Goal: Task Accomplishment & Management: Manage account settings

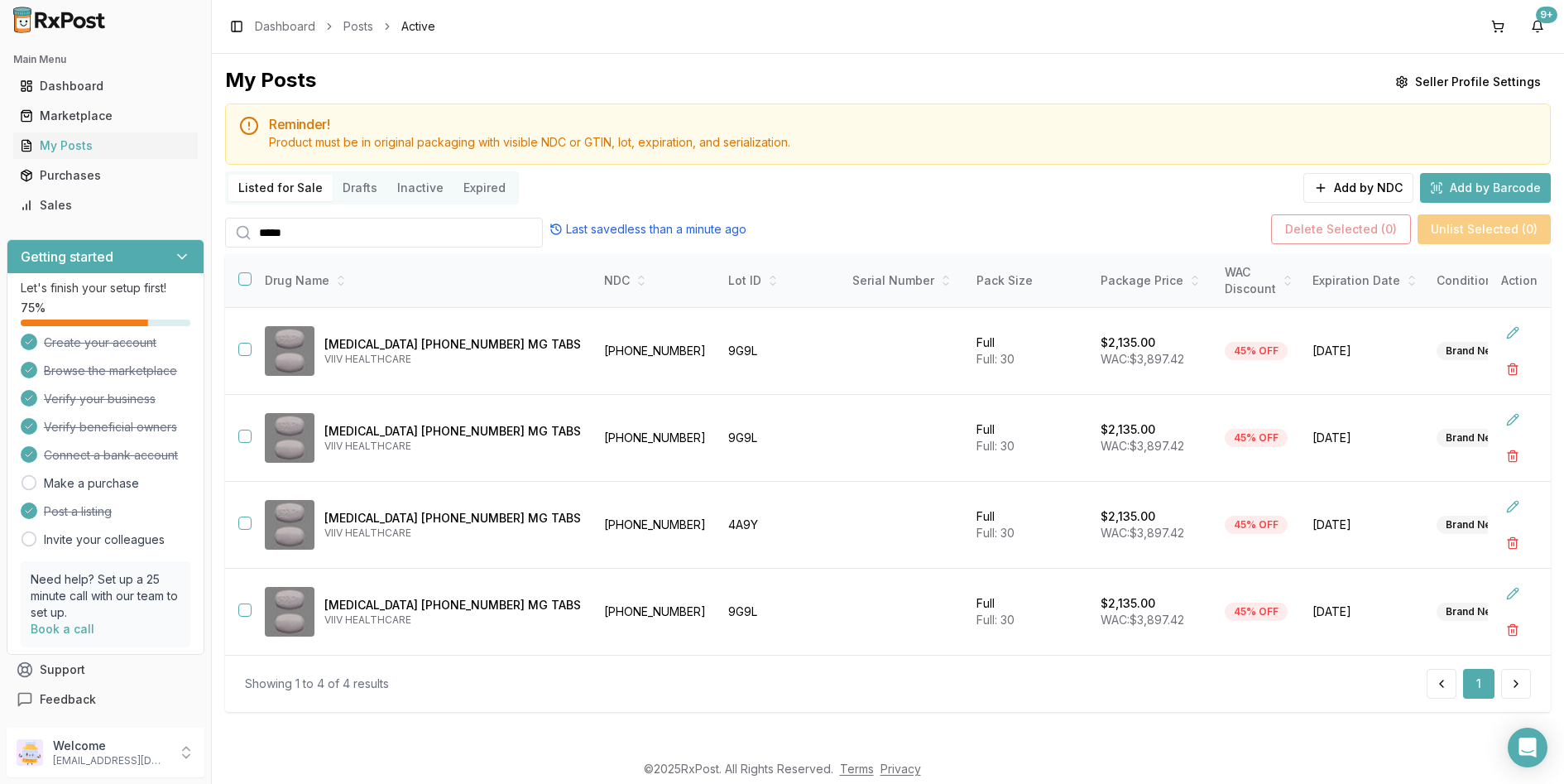
scroll to position [2, 0]
click at [110, 177] on div "Purchases" at bounding box center [105, 176] width 172 height 17
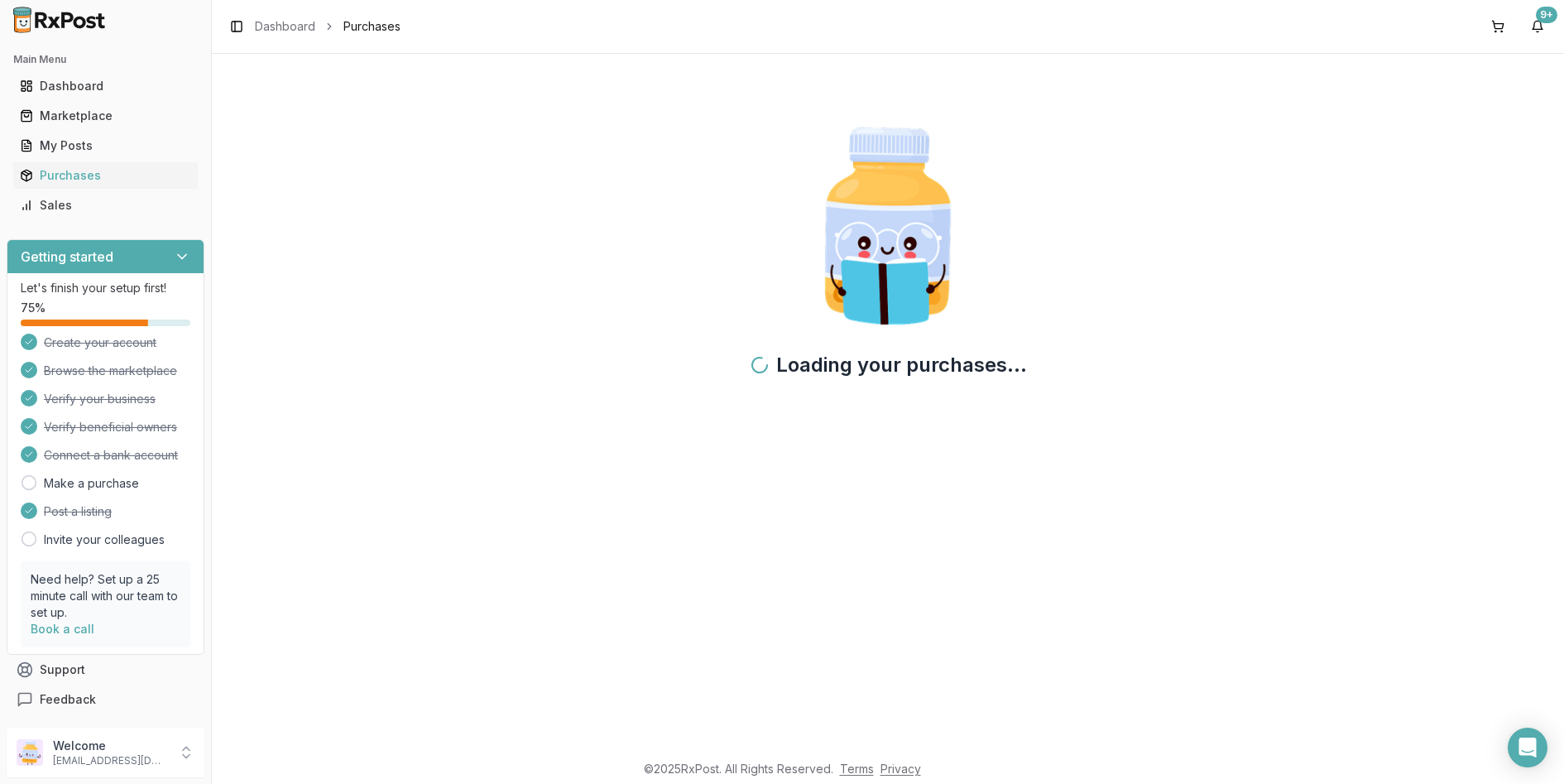
click at [69, 218] on div "Main Menu Dashboard Marketplace My Posts Purchases Sales" at bounding box center [105, 133] width 211 height 186
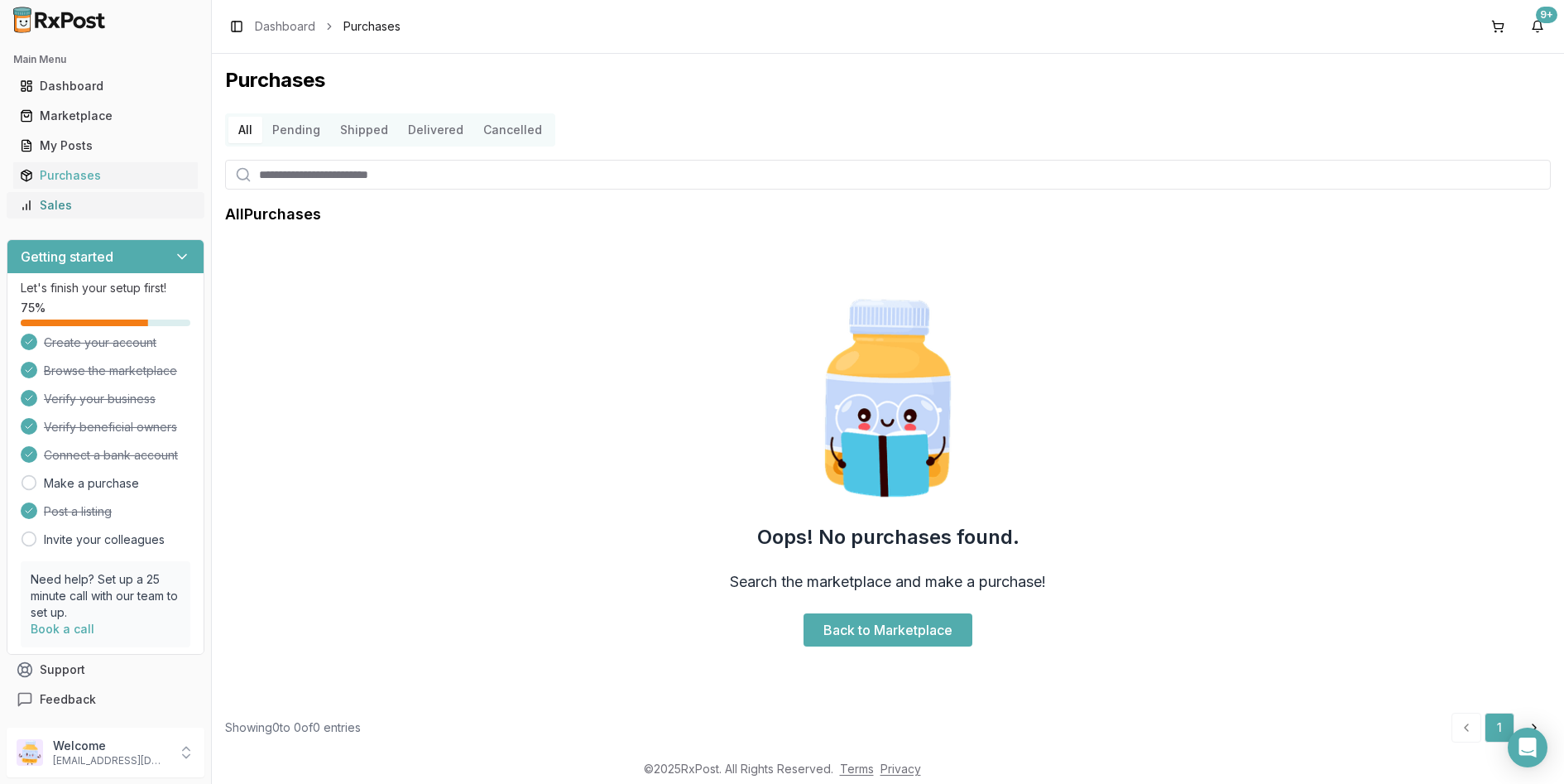
click at [71, 205] on div "Sales" at bounding box center [105, 206] width 172 height 17
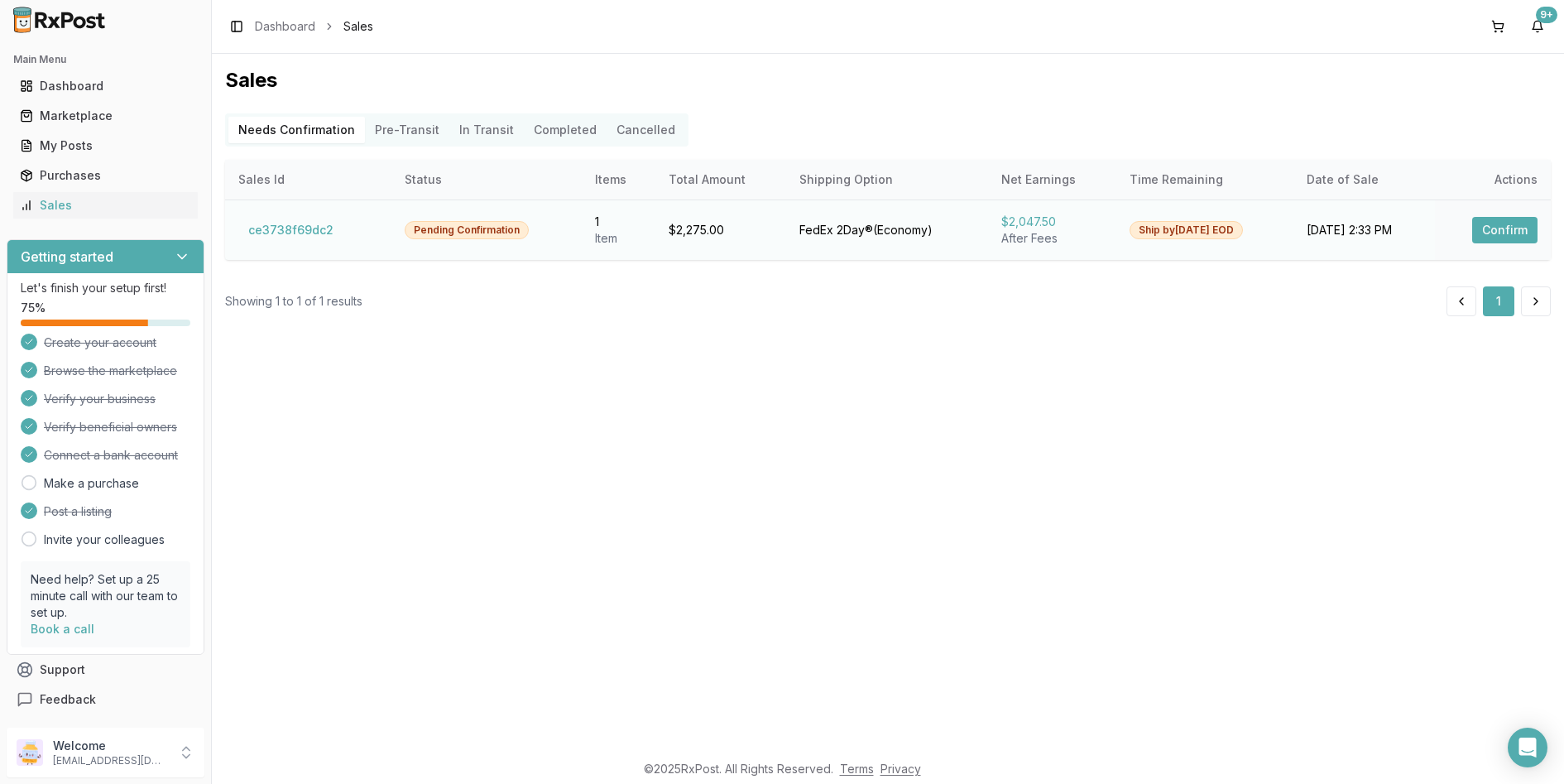
click at [1503, 226] on button "Confirm" at bounding box center [1504, 230] width 65 height 27
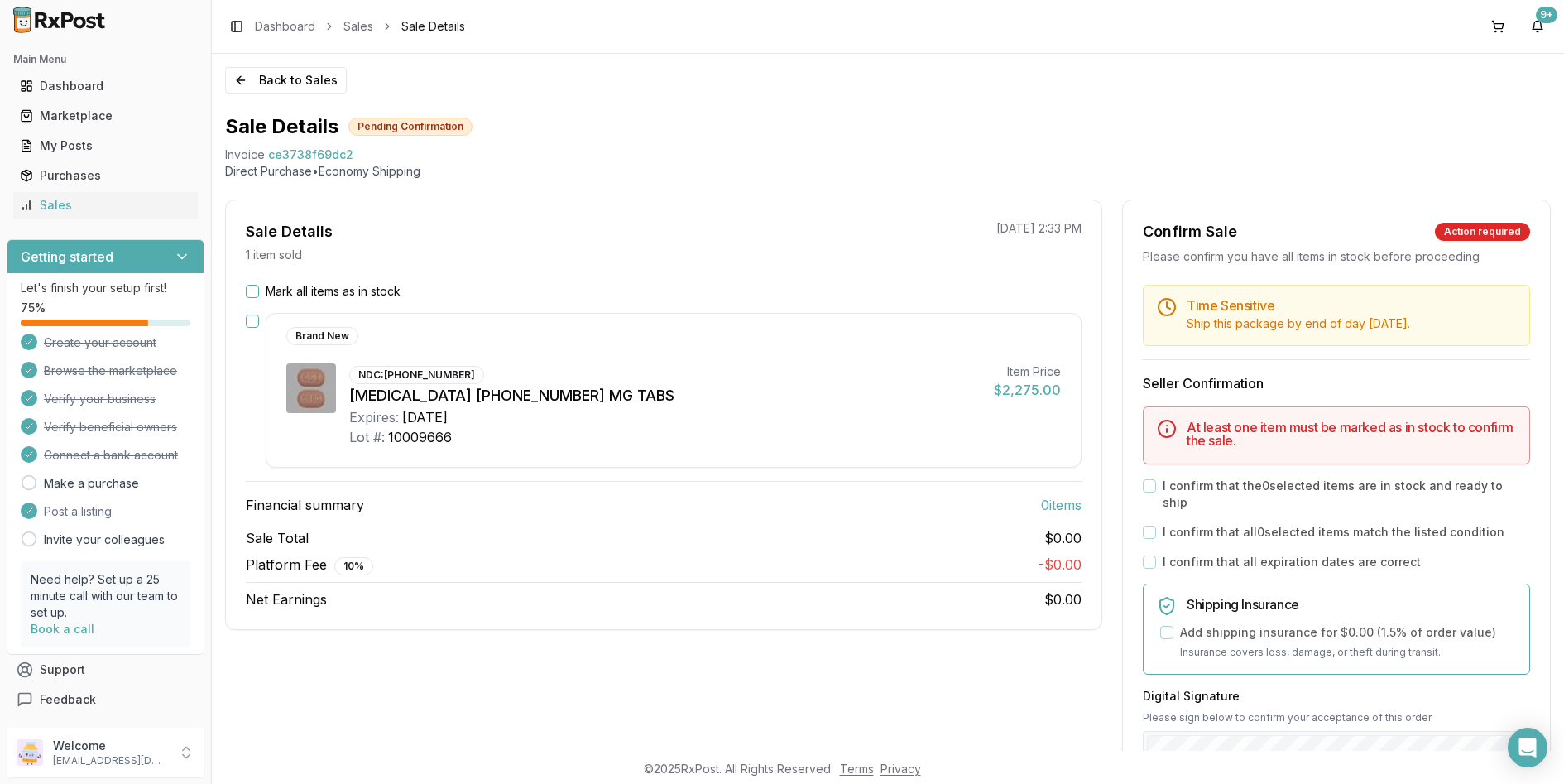
click at [285, 279] on div "Sale Details 1 item sold 10/10/2025 2:33 PM Mark all items as in stock Brand Ne…" at bounding box center [664, 414] width 877 height 430
click at [280, 290] on label "Mark all items as in stock" at bounding box center [333, 292] width 135 height 17
click at [259, 290] on button "Mark all items as in stock" at bounding box center [253, 292] width 13 height 13
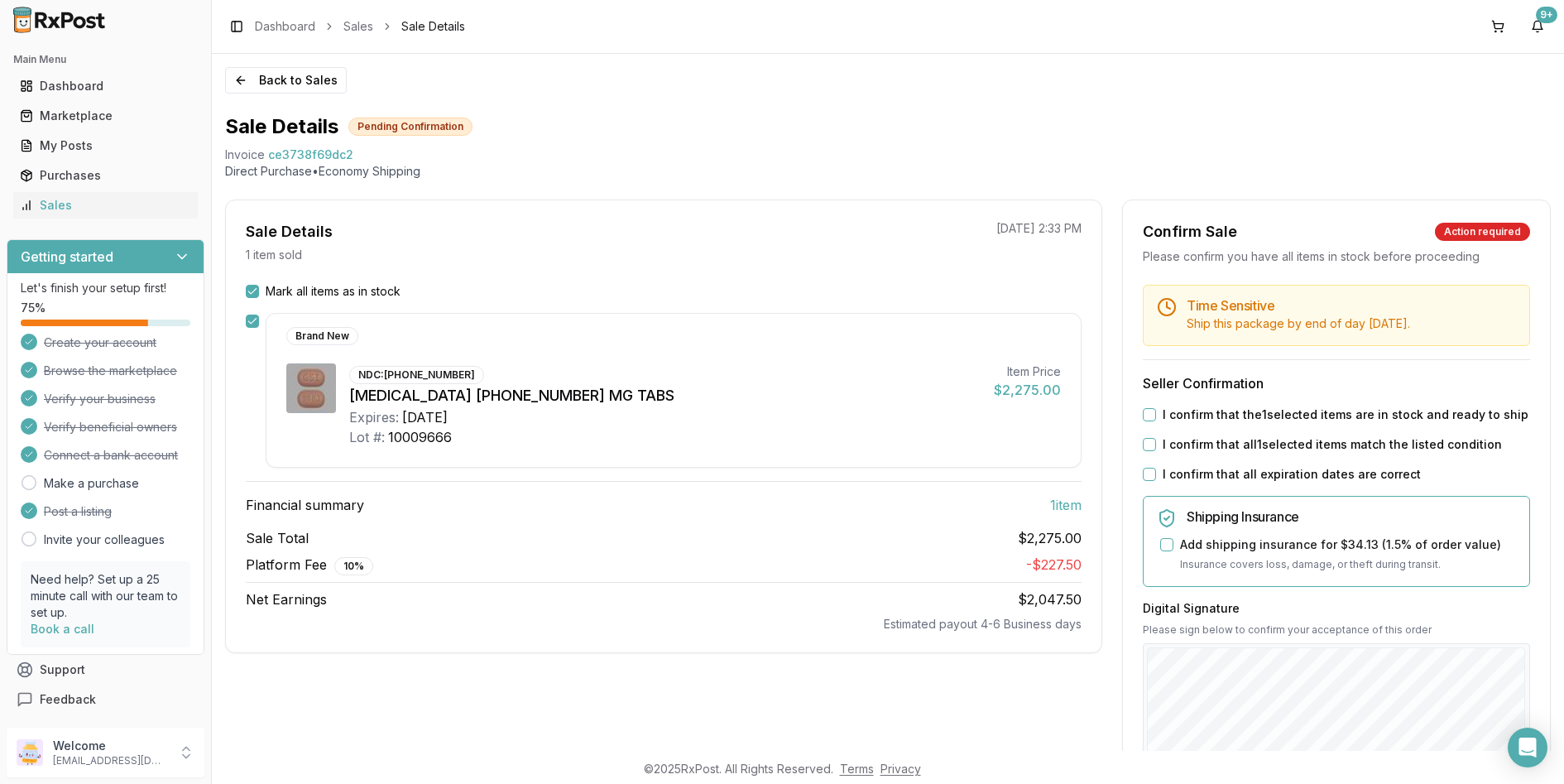
click at [1203, 416] on label "I confirm that the 1 selected items are in stock and ready to ship" at bounding box center [1345, 414] width 366 height 17
click at [1156, 416] on button "I confirm that the 1 selected items are in stock and ready to ship" at bounding box center [1150, 414] width 13 height 13
click at [1193, 452] on div "Time Sensitive Ship this package by end of day Friday, October 17th . Seller Co…" at bounding box center [1336, 634] width 427 height 699
click at [1198, 448] on label "I confirm that all 1 selected items match the listed condition" at bounding box center [1332, 444] width 339 height 17
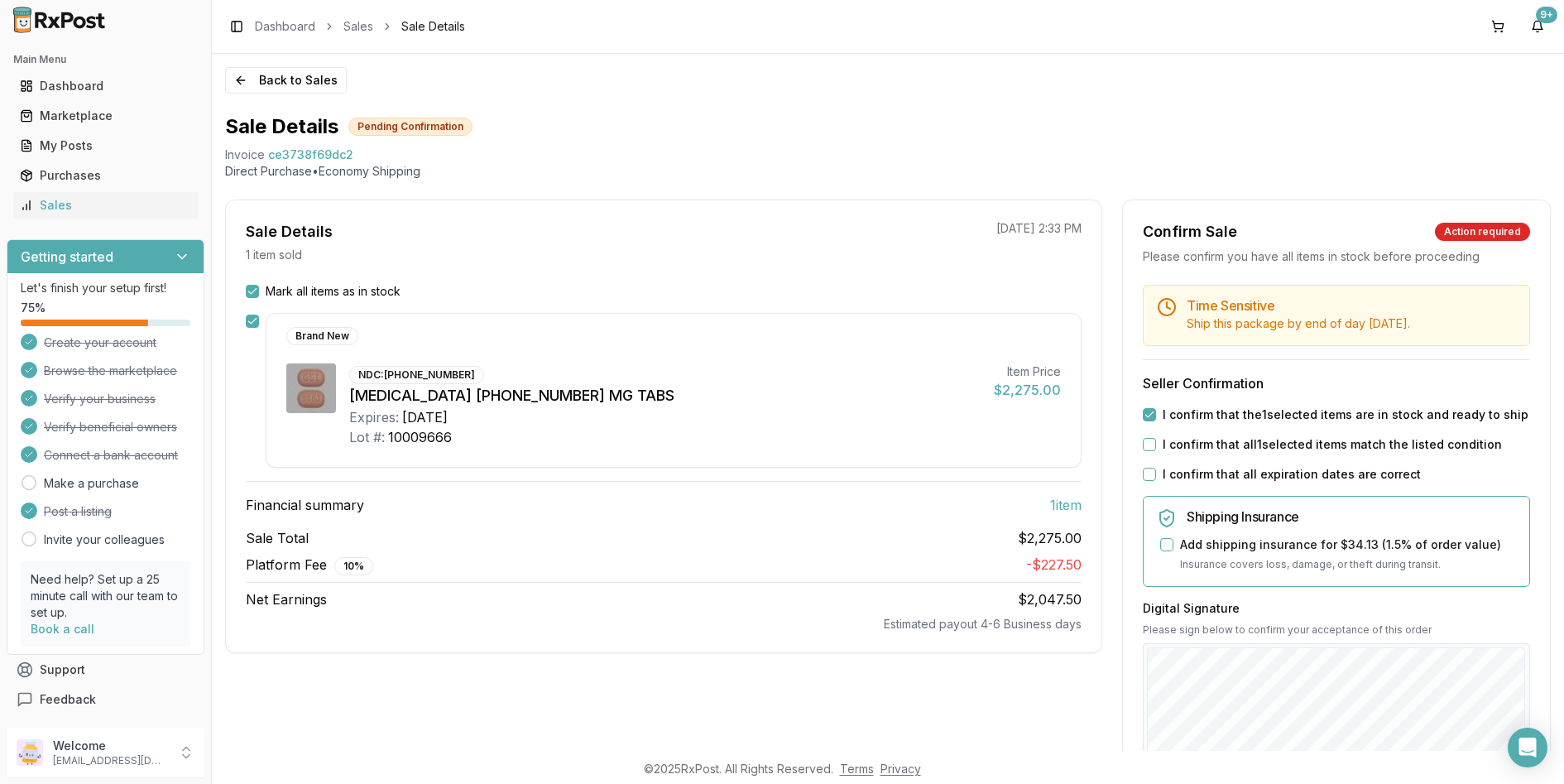
click at [1156, 448] on button "I confirm that all 1 selected items match the listed condition" at bounding box center [1150, 444] width 13 height 13
click at [1180, 470] on label "I confirm that all expiration dates are correct" at bounding box center [1292, 474] width 259 height 17
click at [1156, 470] on button "I confirm that all expiration dates are correct" at bounding box center [1150, 474] width 13 height 13
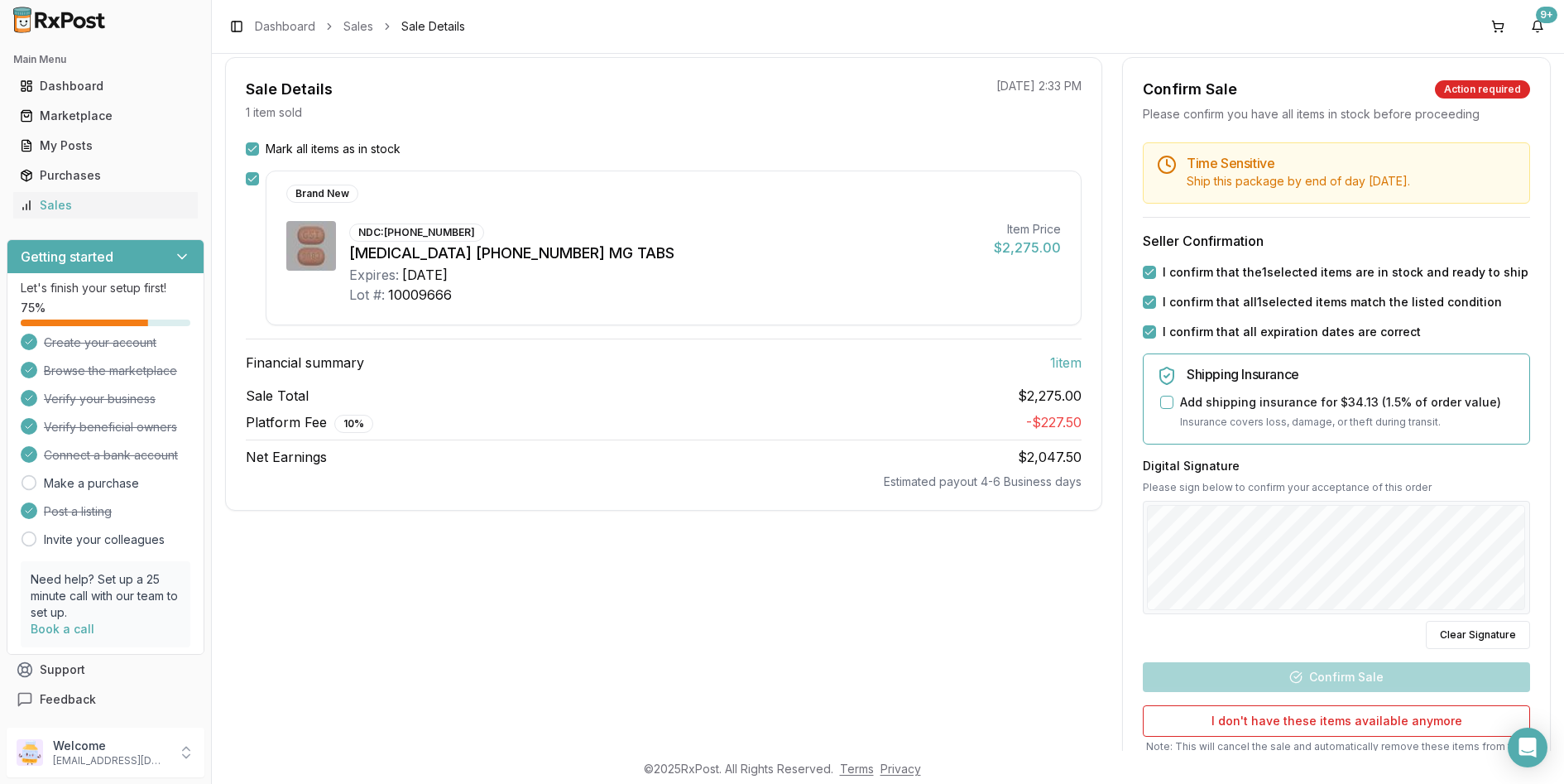
scroll to position [147, 0]
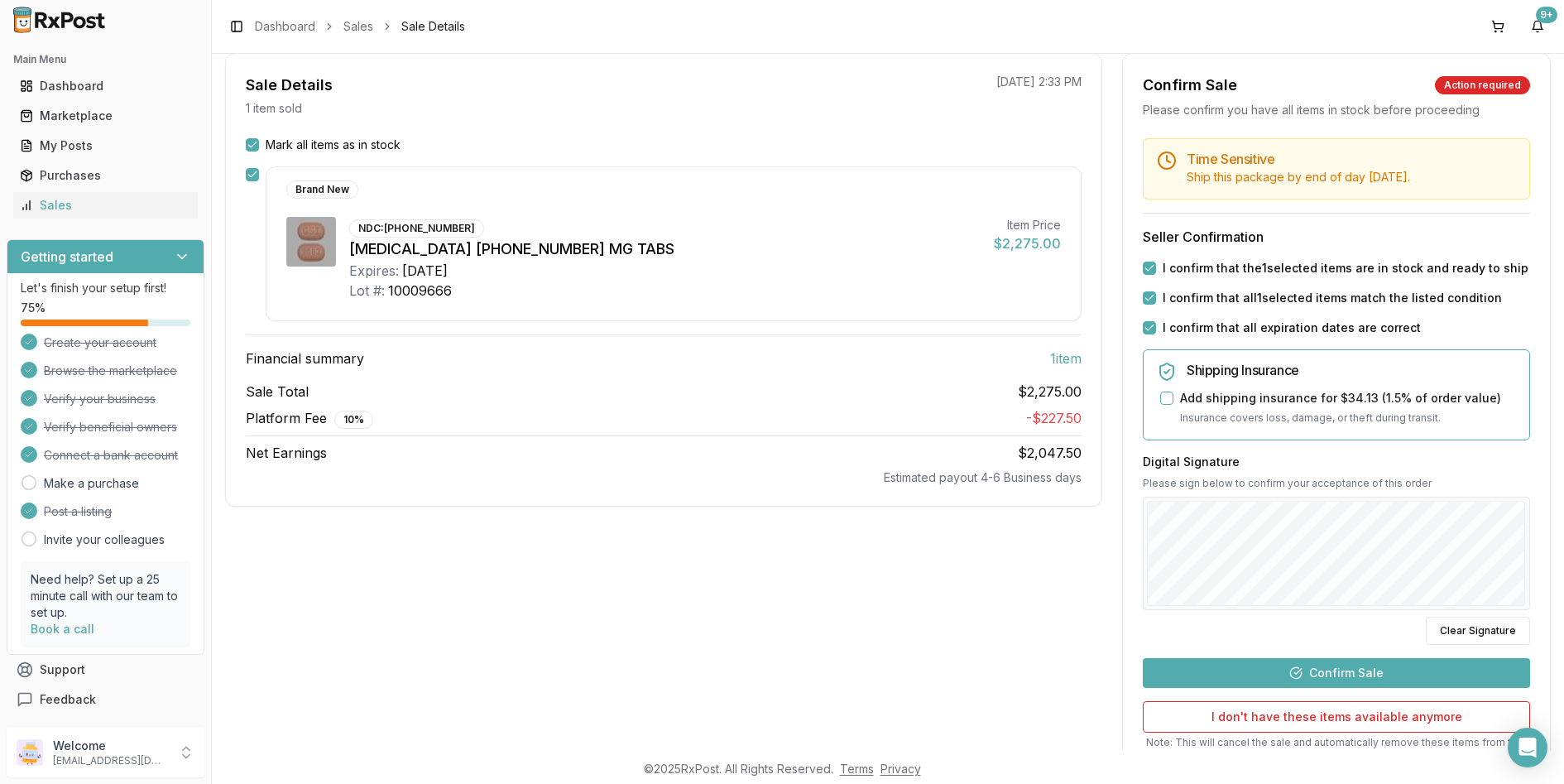
click at [1390, 665] on button "Confirm Sale" at bounding box center [1336, 673] width 387 height 30
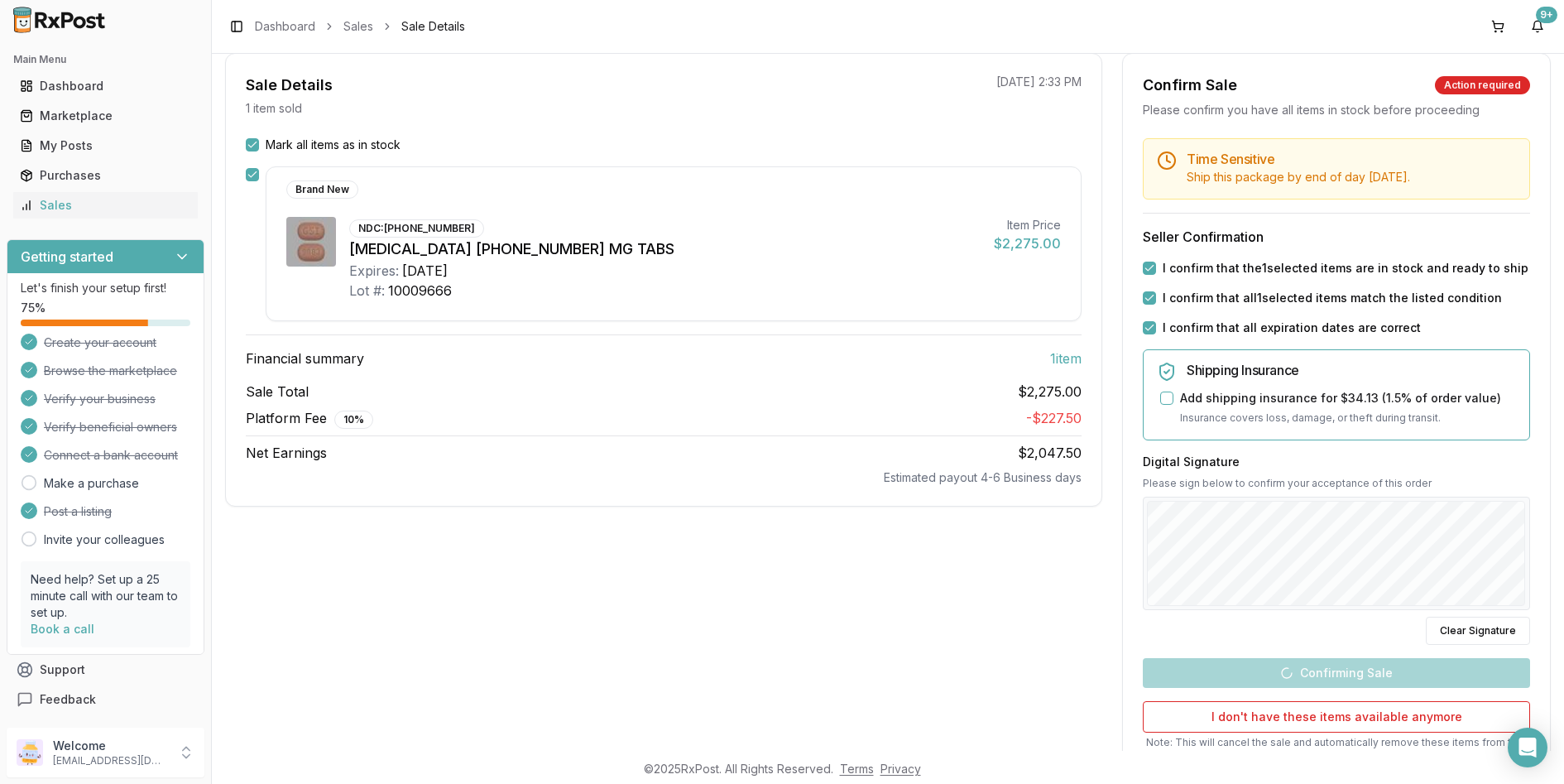
scroll to position [0, 0]
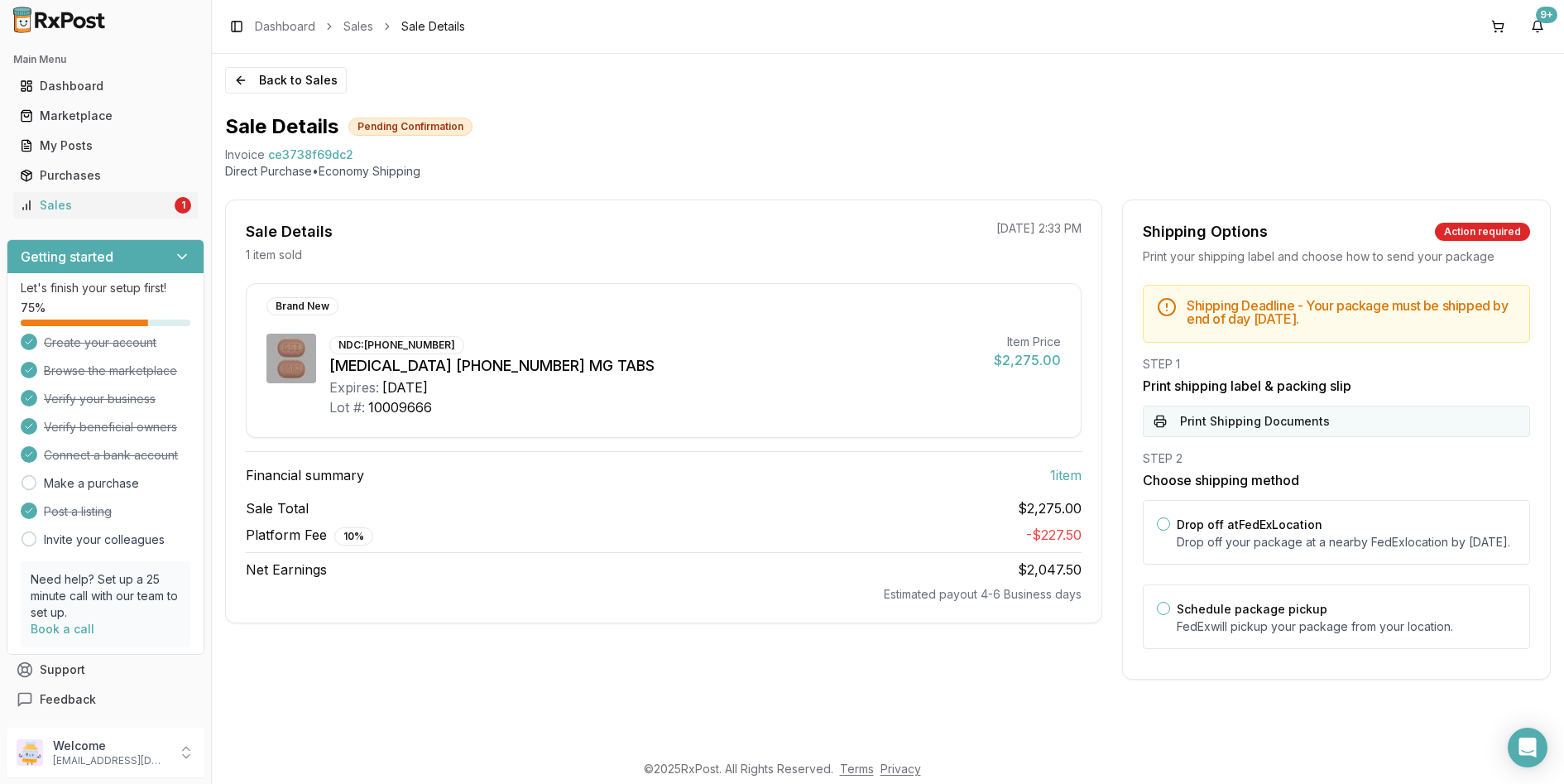
click at [1236, 407] on button "Print Shipping Documents" at bounding box center [1336, 421] width 387 height 31
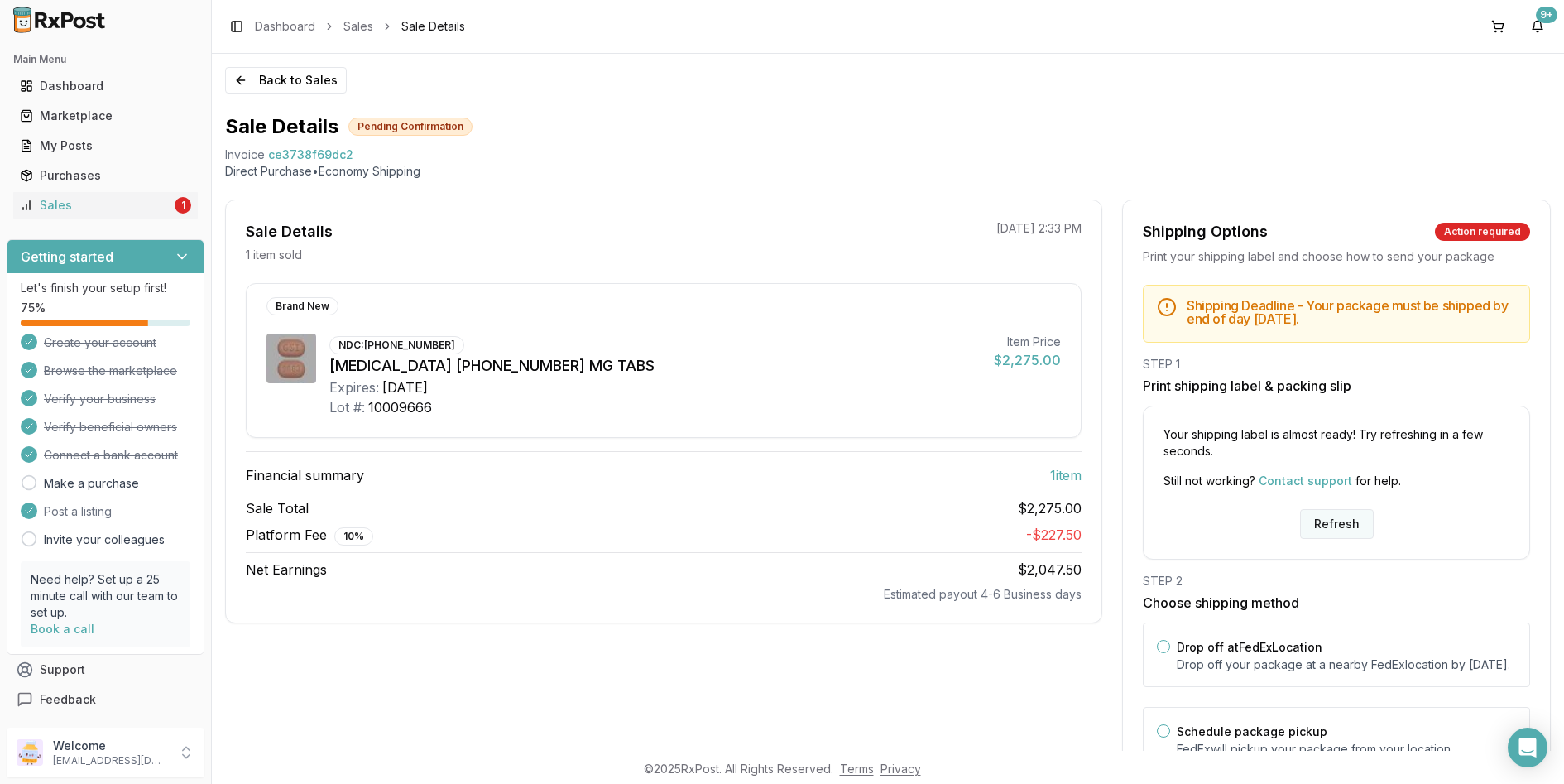
click at [1357, 519] on button "Refresh" at bounding box center [1337, 524] width 74 height 30
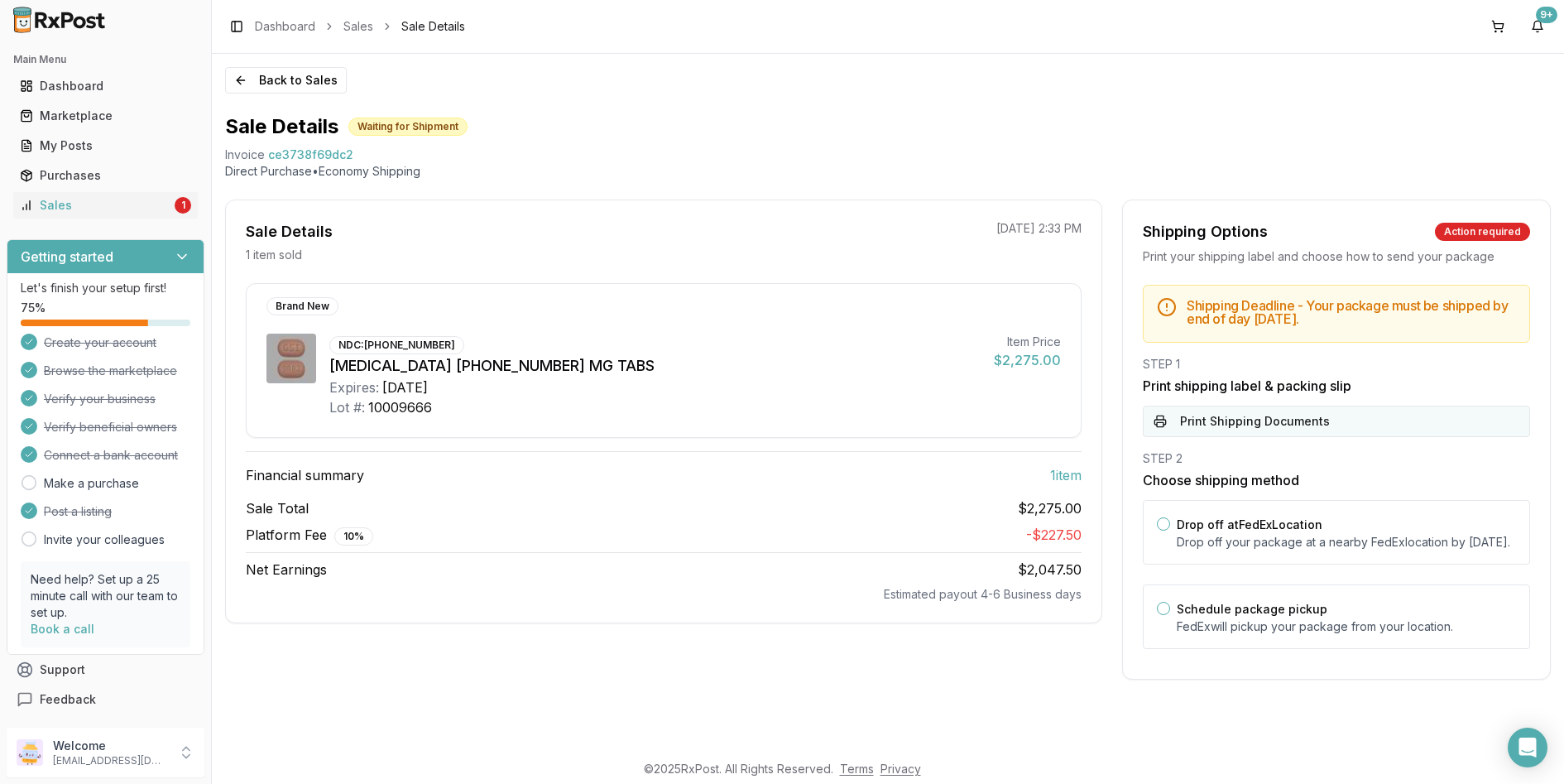
click at [1310, 428] on button "Print Shipping Documents" at bounding box center [1336, 421] width 387 height 31
click at [140, 211] on div "Sales" at bounding box center [95, 206] width 152 height 17
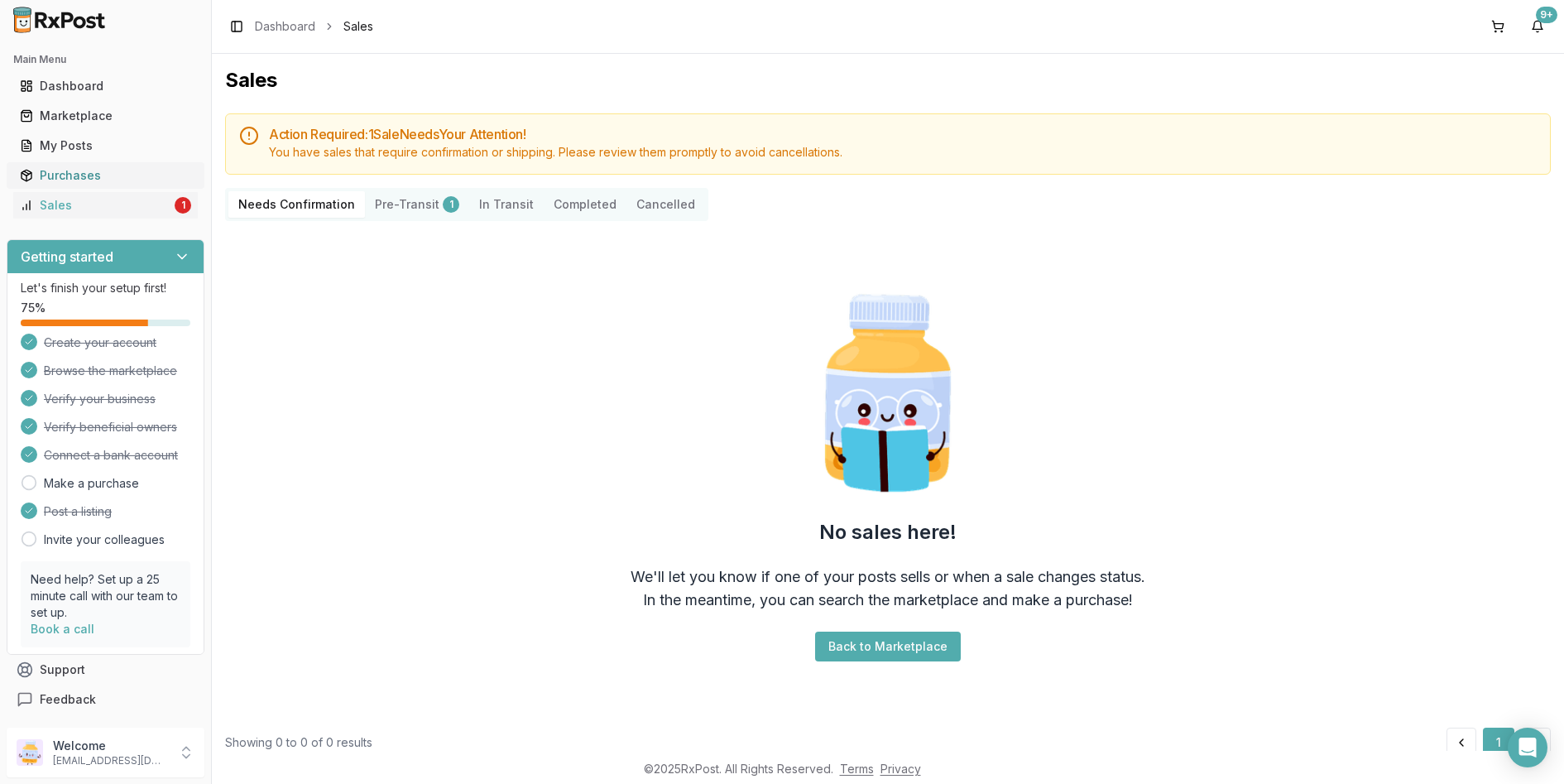
click at [126, 179] on div "Purchases" at bounding box center [105, 176] width 172 height 17
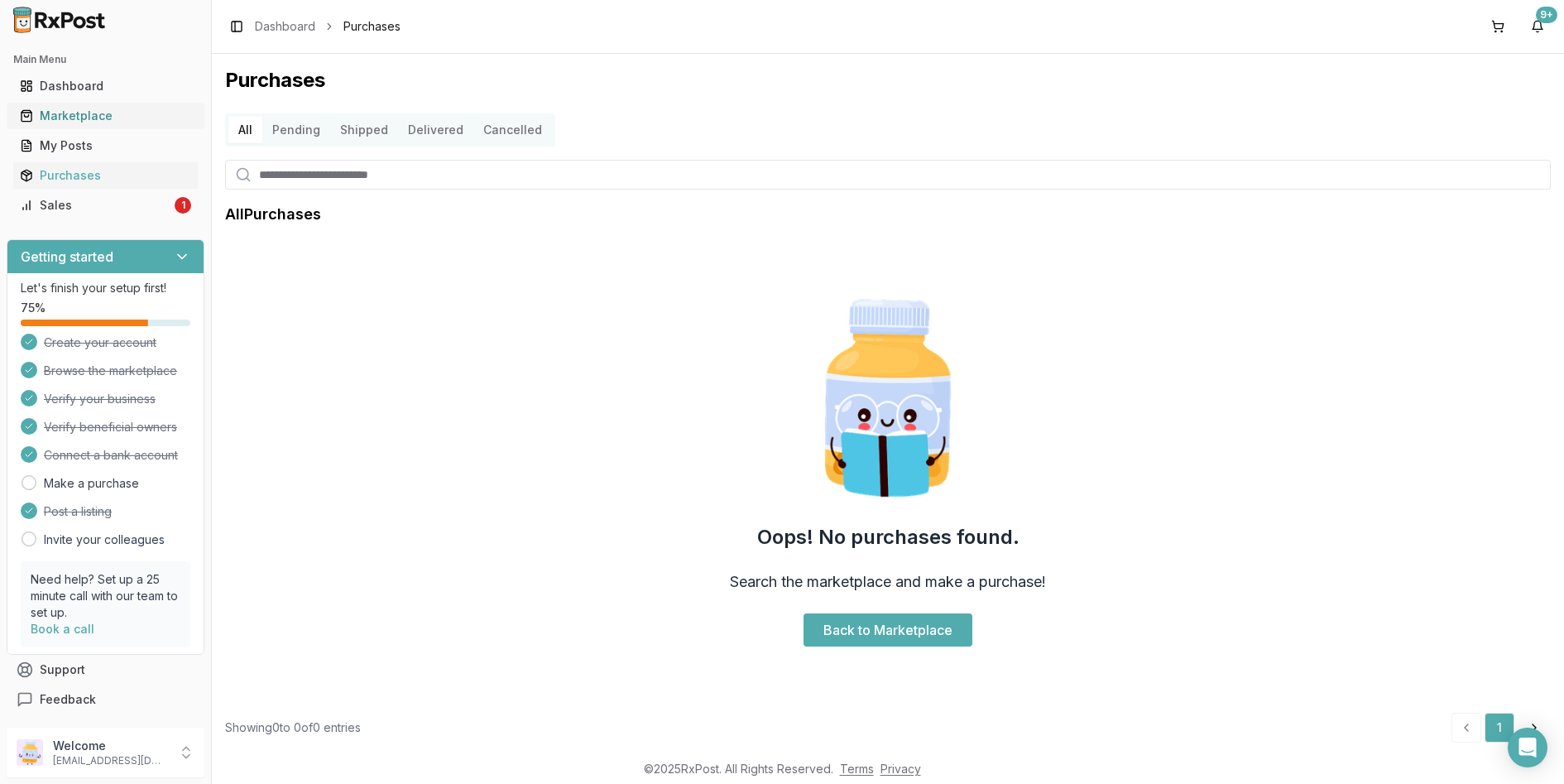
click at [166, 122] on div "Marketplace" at bounding box center [105, 116] width 172 height 17
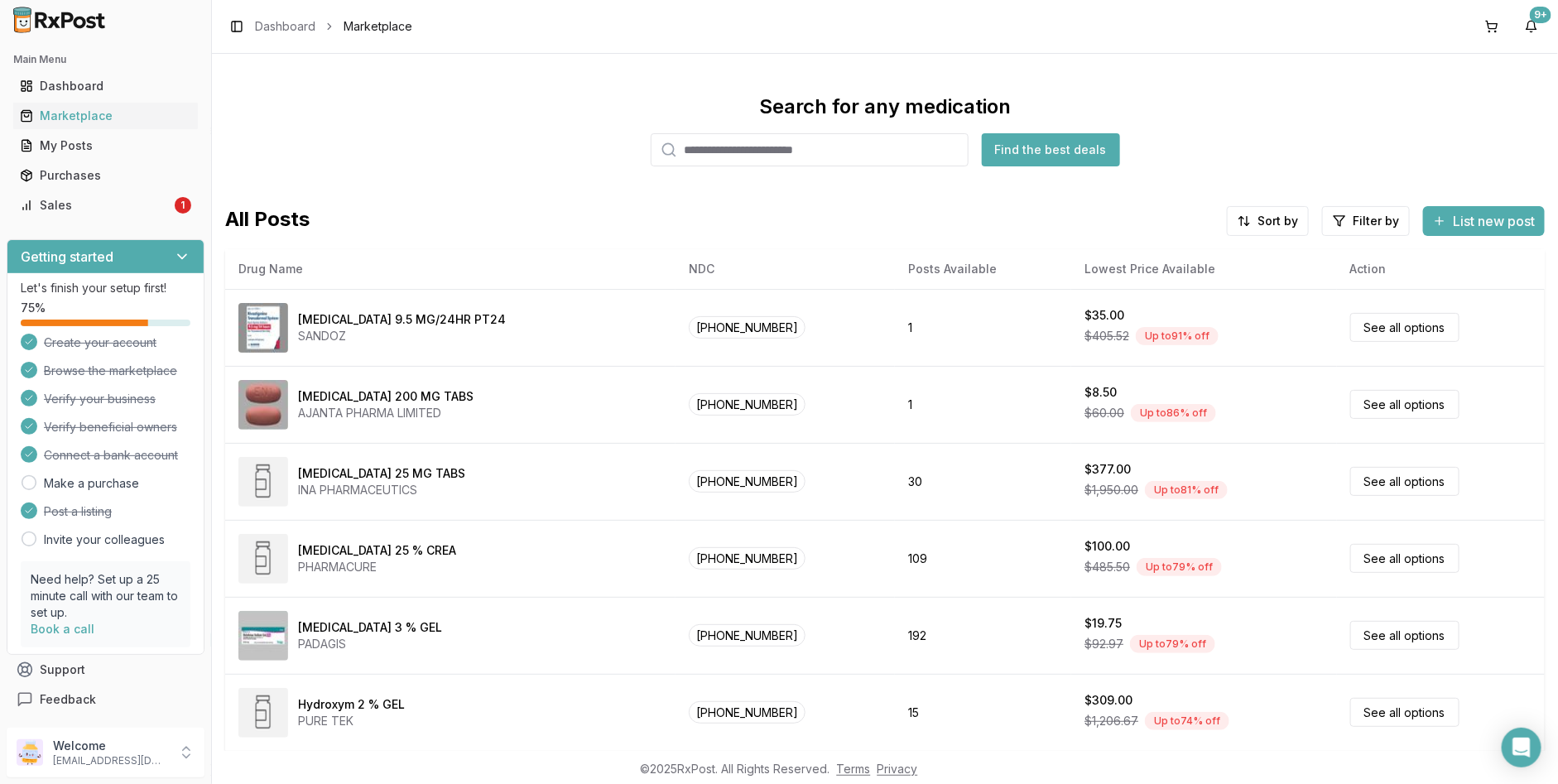
click at [781, 153] on input "search" at bounding box center [809, 150] width 318 height 33
type input "****"
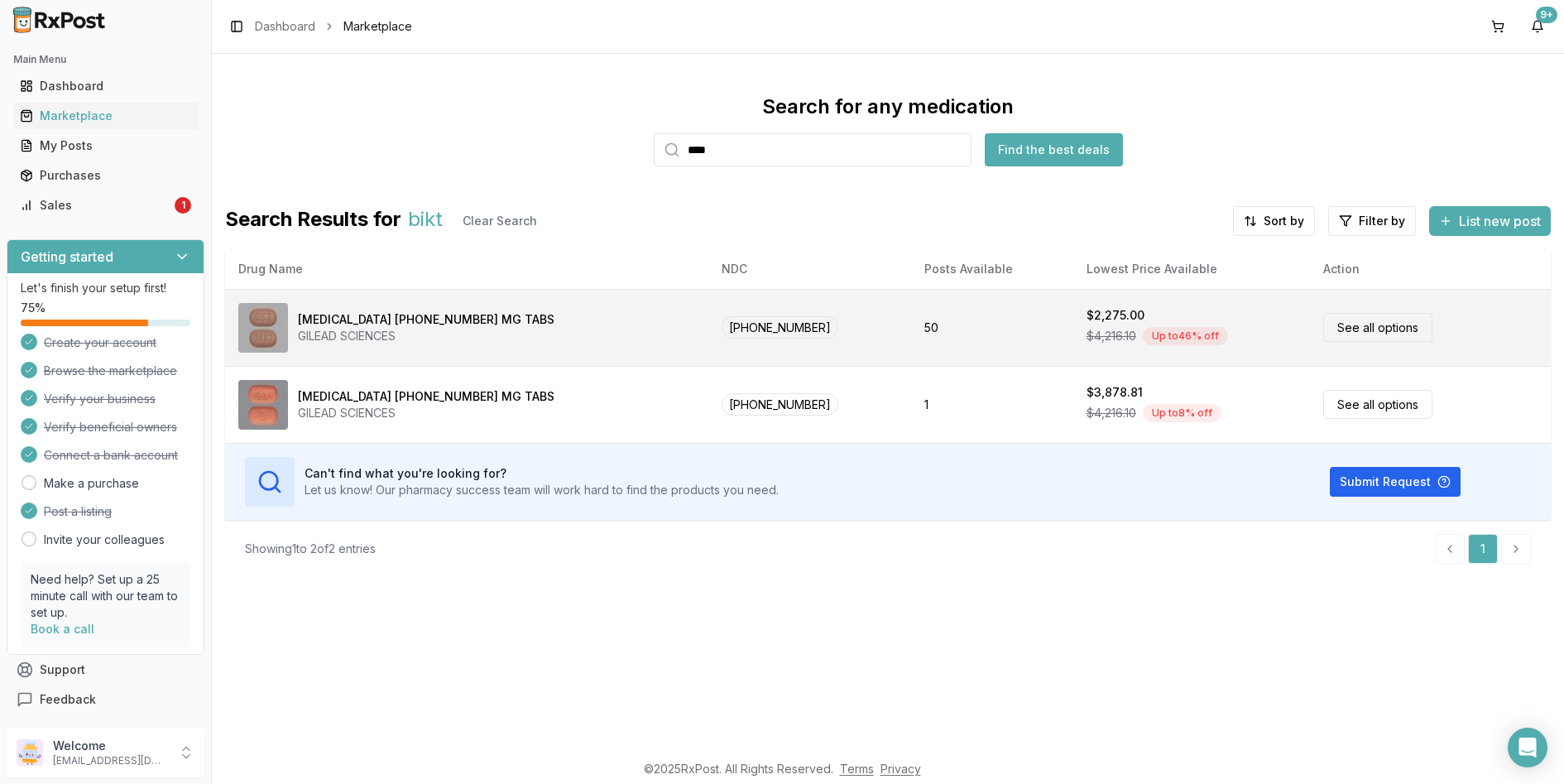
click at [1189, 327] on div "$4,216.10 Up to 46 % off" at bounding box center [1192, 336] width 211 height 25
